Goal: Transaction & Acquisition: Obtain resource

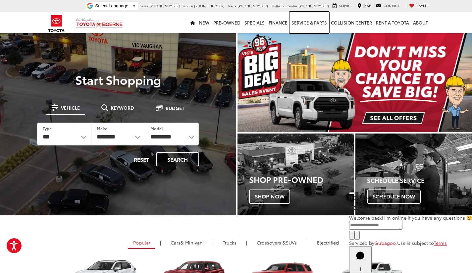
click at [316, 25] on link "Service & Parts" at bounding box center [309, 22] width 39 height 21
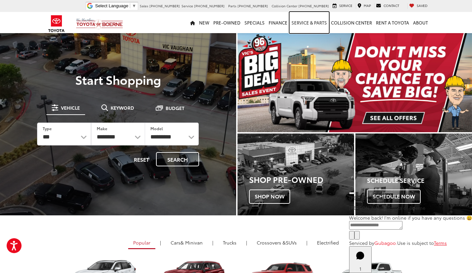
click at [306, 24] on link "Service & Parts" at bounding box center [309, 22] width 39 height 21
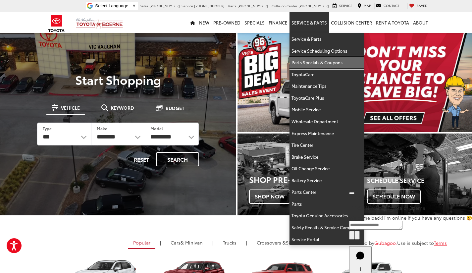
click at [336, 60] on link "Parts Specials & Coupons" at bounding box center [327, 63] width 75 height 12
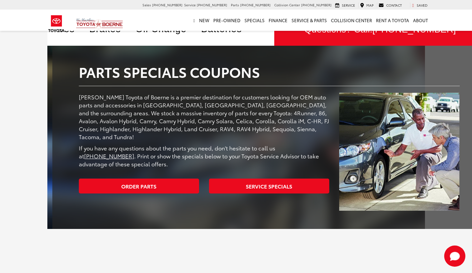
scroll to position [102, 0]
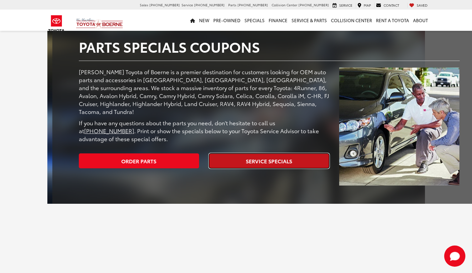
click at [277, 153] on link "Service Specials" at bounding box center [269, 160] width 120 height 15
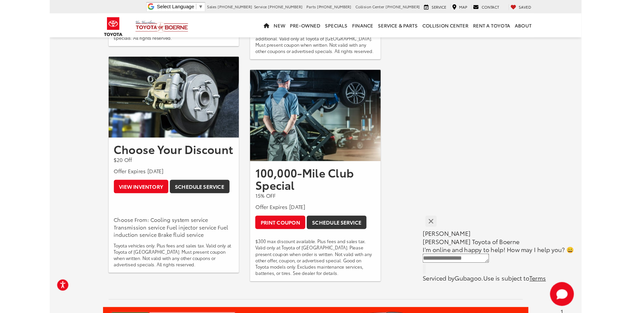
scroll to position [73, 0]
